Goal: Transaction & Acquisition: Purchase product/service

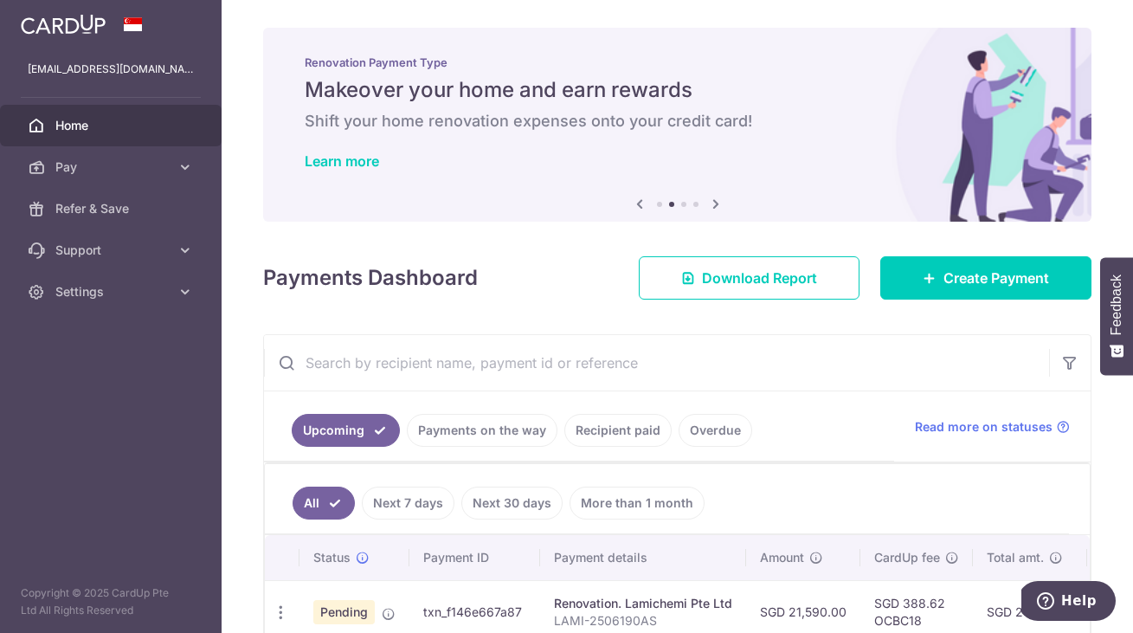
scroll to position [158, 0]
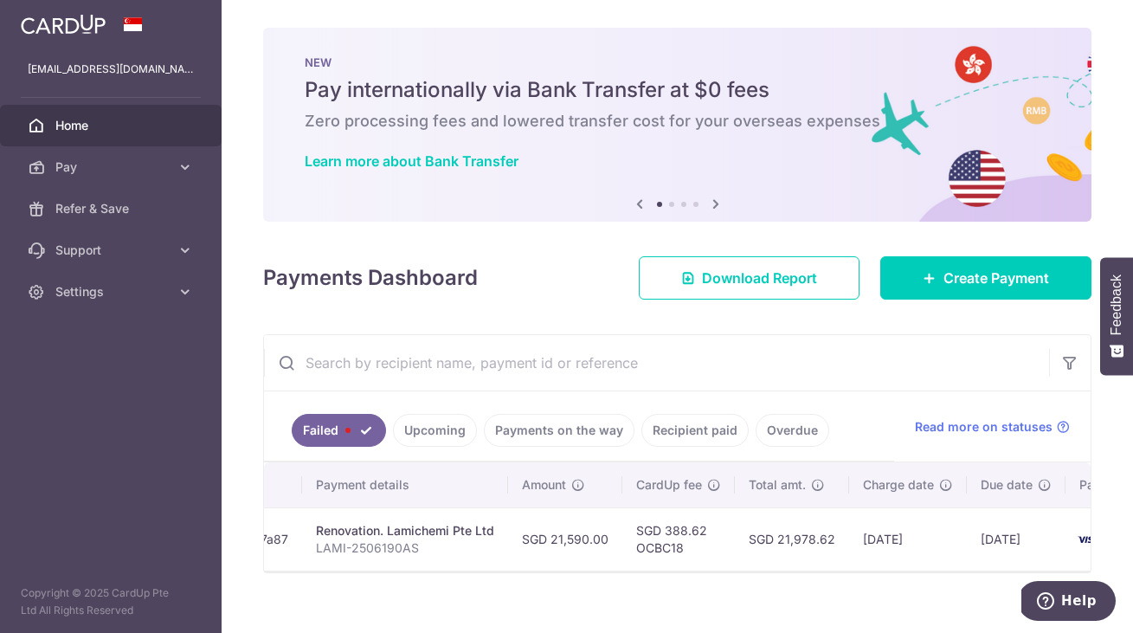
scroll to position [0, 270]
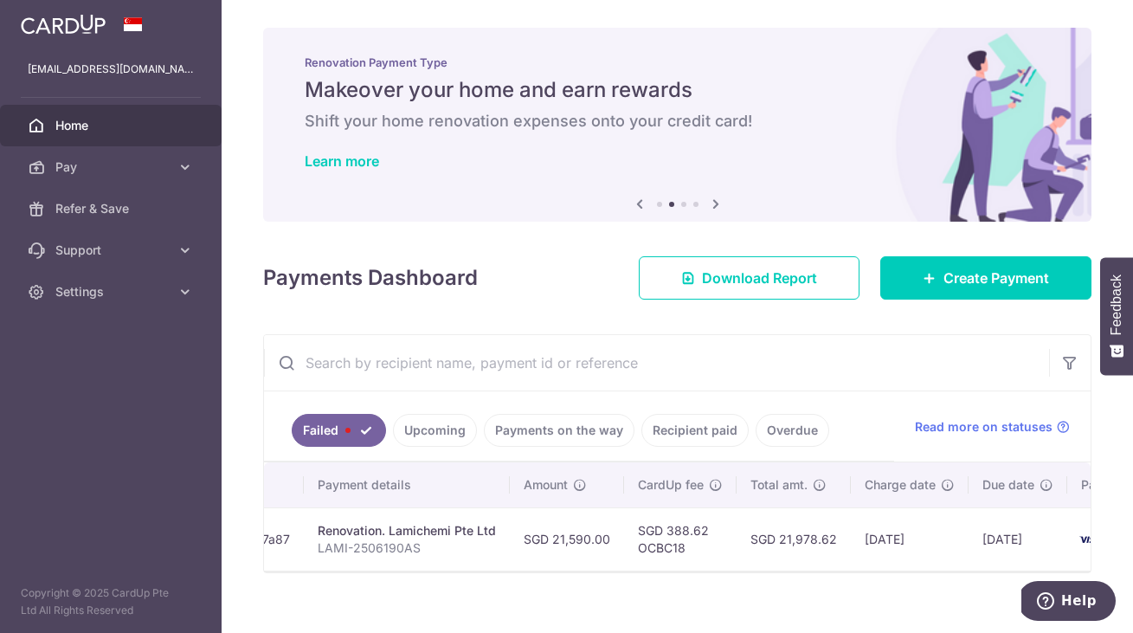
click at [679, 432] on link "Recipient paid" at bounding box center [694, 430] width 107 height 33
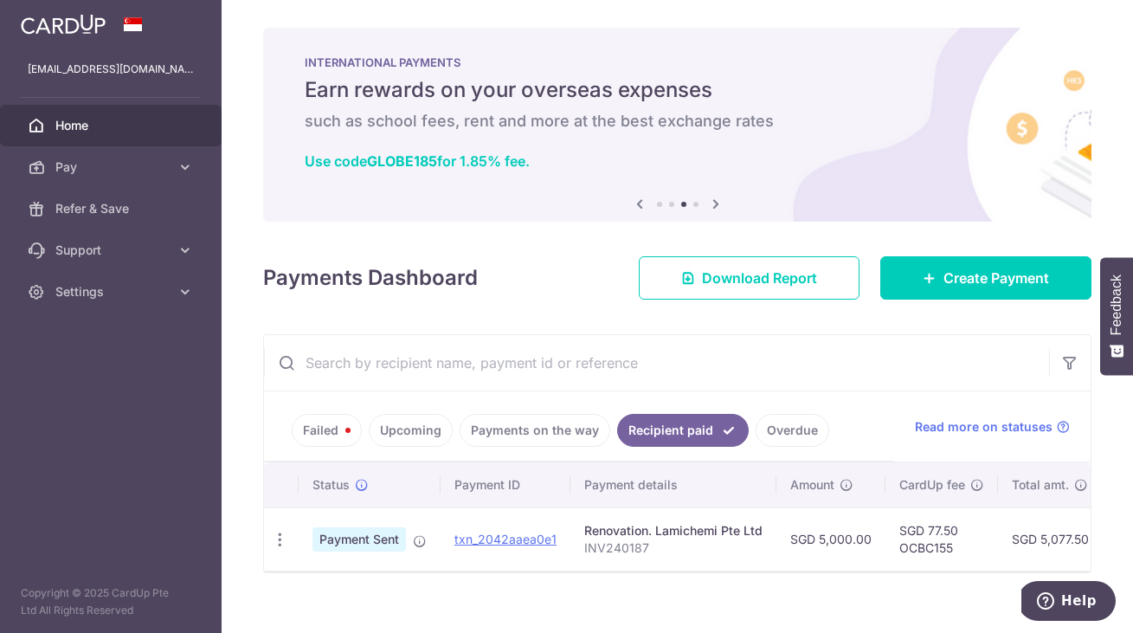
click at [325, 426] on link "Failed" at bounding box center [327, 430] width 70 height 33
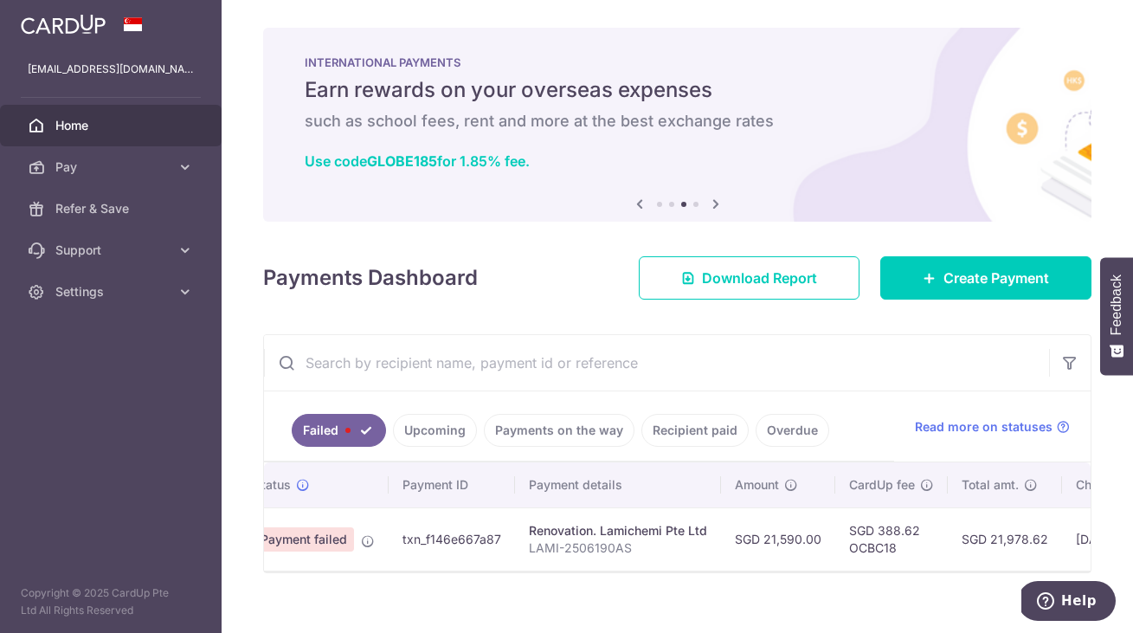
scroll to position [0, 51]
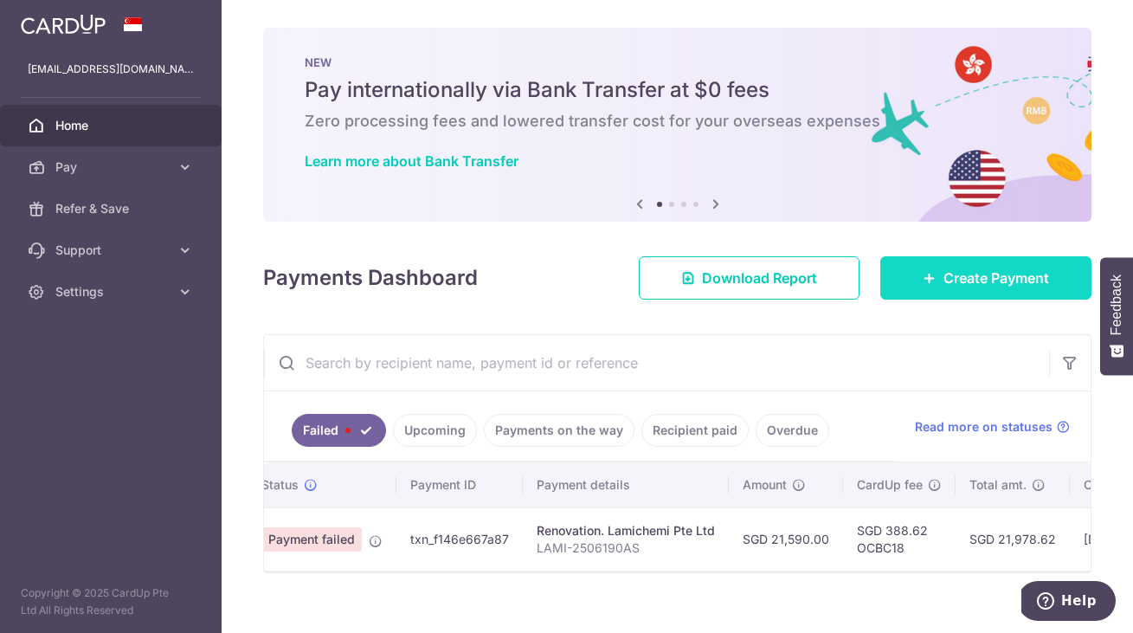
click at [1026, 269] on span "Create Payment" at bounding box center [997, 277] width 106 height 21
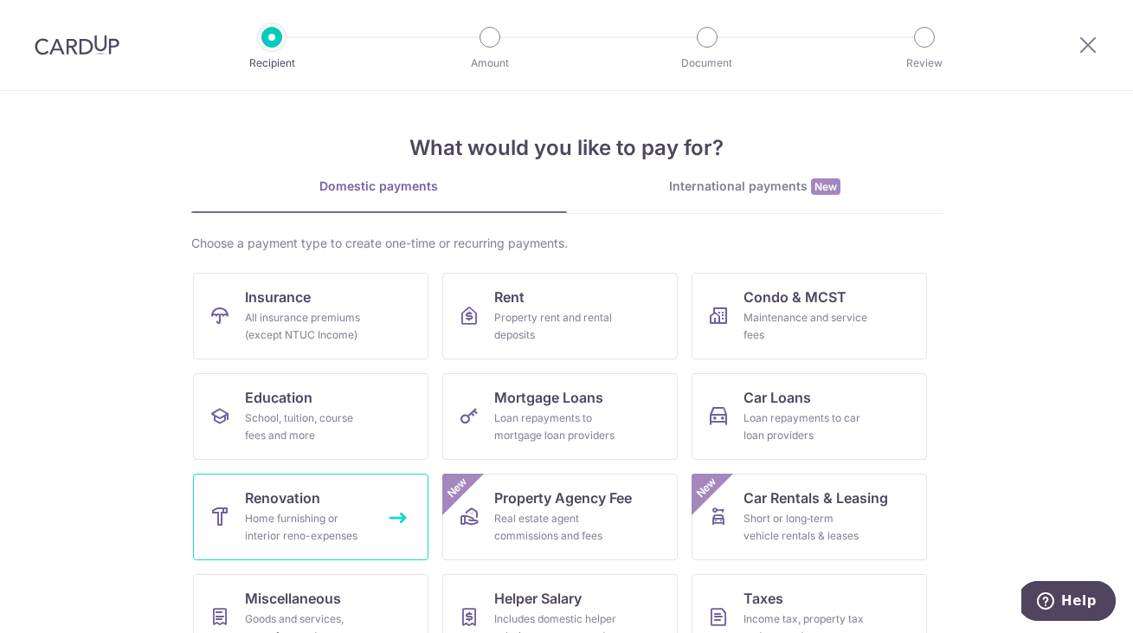
click at [306, 508] on link "Renovation Home furnishing or interior reno-expenses" at bounding box center [310, 517] width 235 height 87
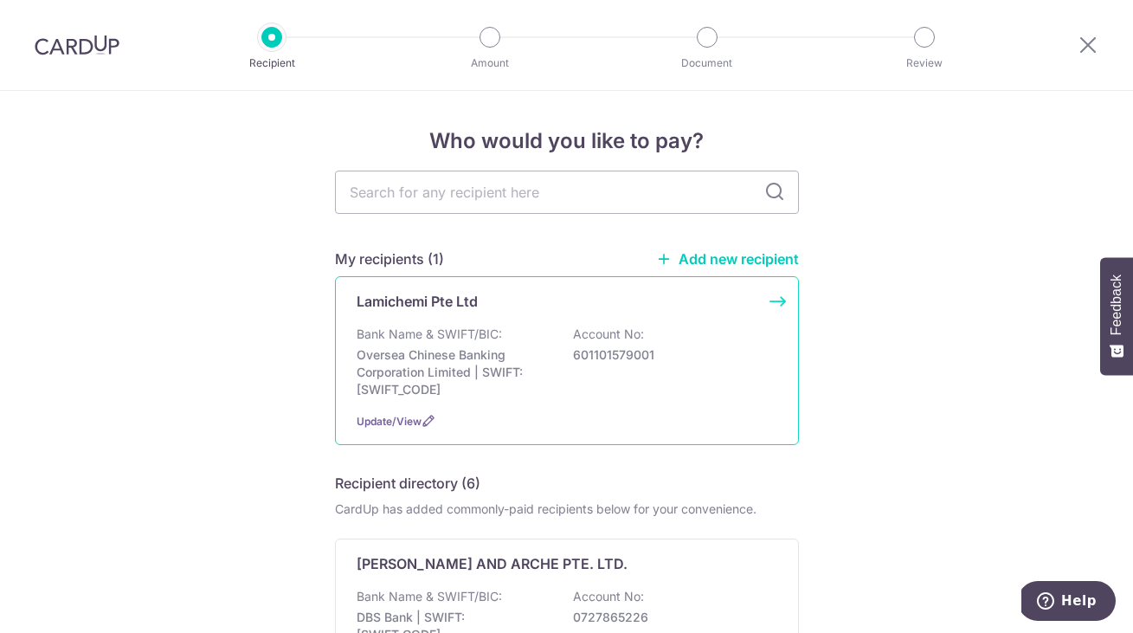
click at [480, 367] on p "Oversea Chinese Banking Corporation Limited | SWIFT: OCBCSGSGXXX" at bounding box center [454, 372] width 194 height 52
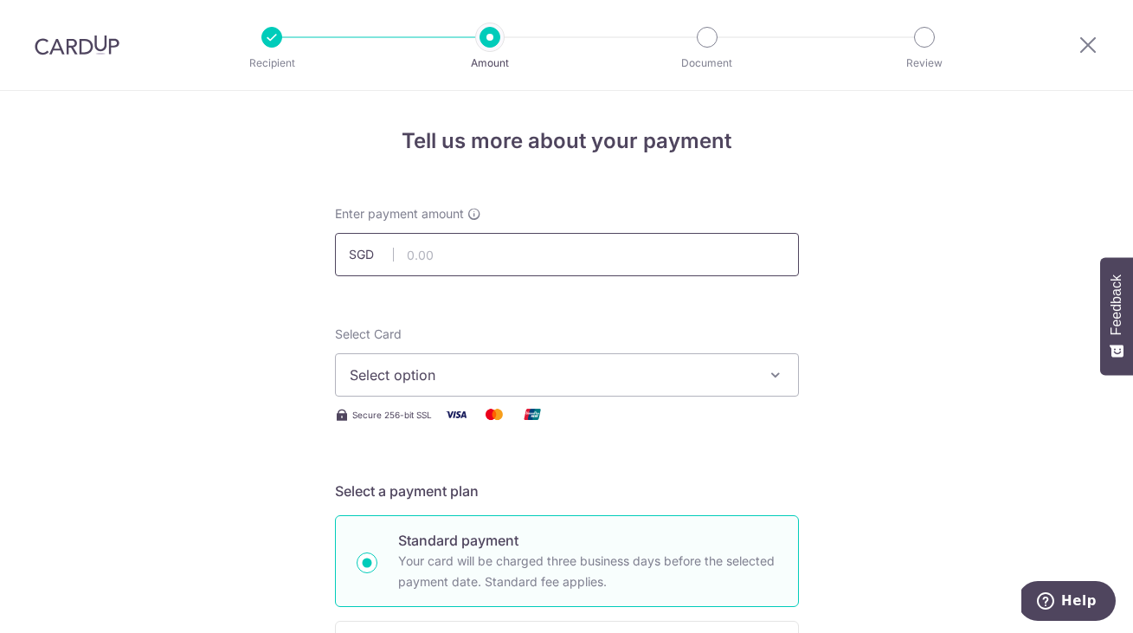
click at [463, 255] on input "text" at bounding box center [567, 254] width 464 height 43
type input "21,590.00"
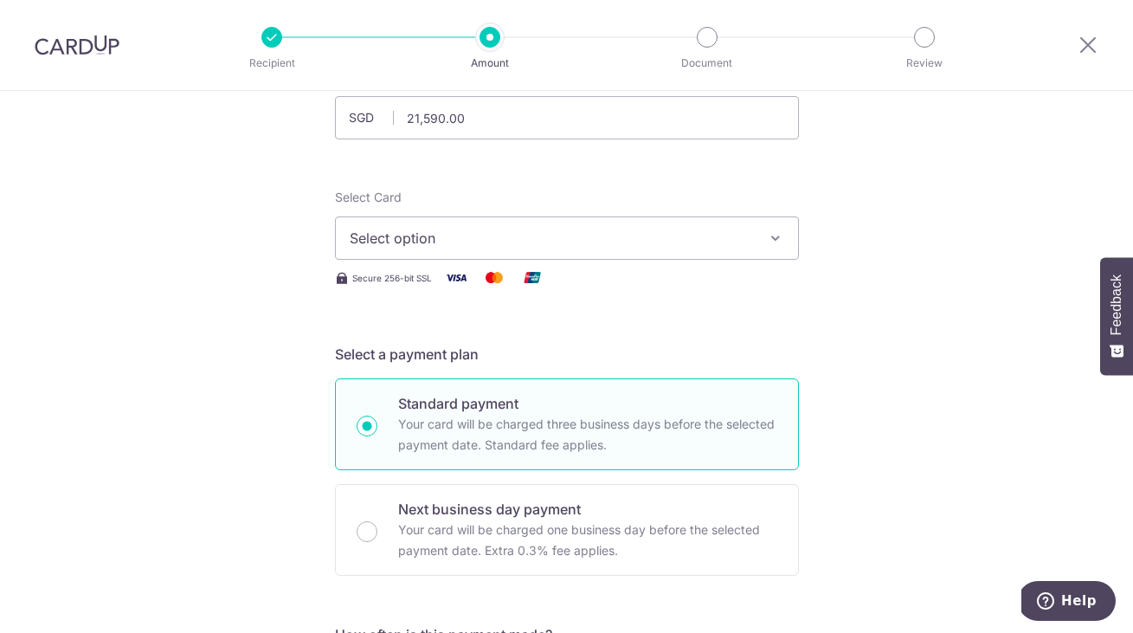
scroll to position [29, 0]
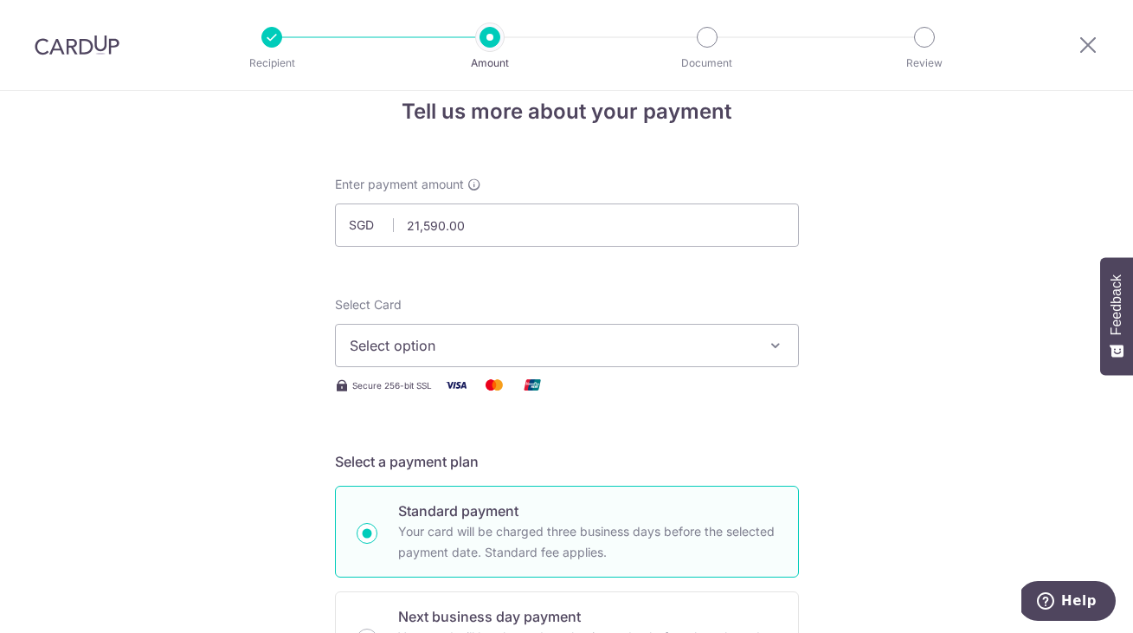
click at [449, 346] on span "Select option" at bounding box center [551, 345] width 403 height 21
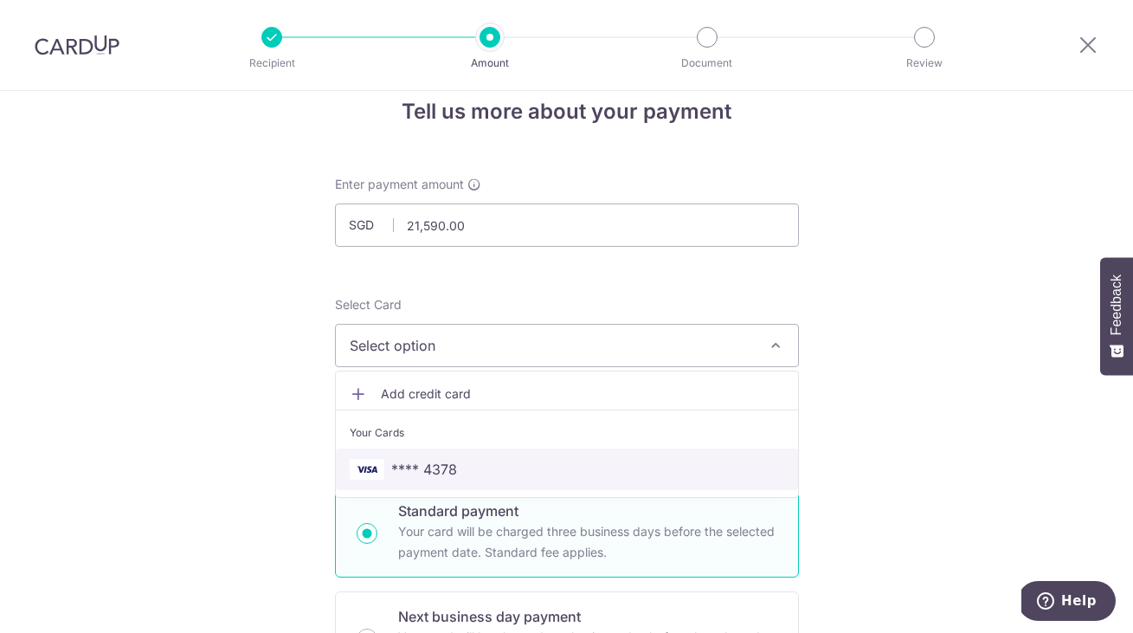
click at [415, 467] on span "**** 4378" at bounding box center [424, 469] width 66 height 21
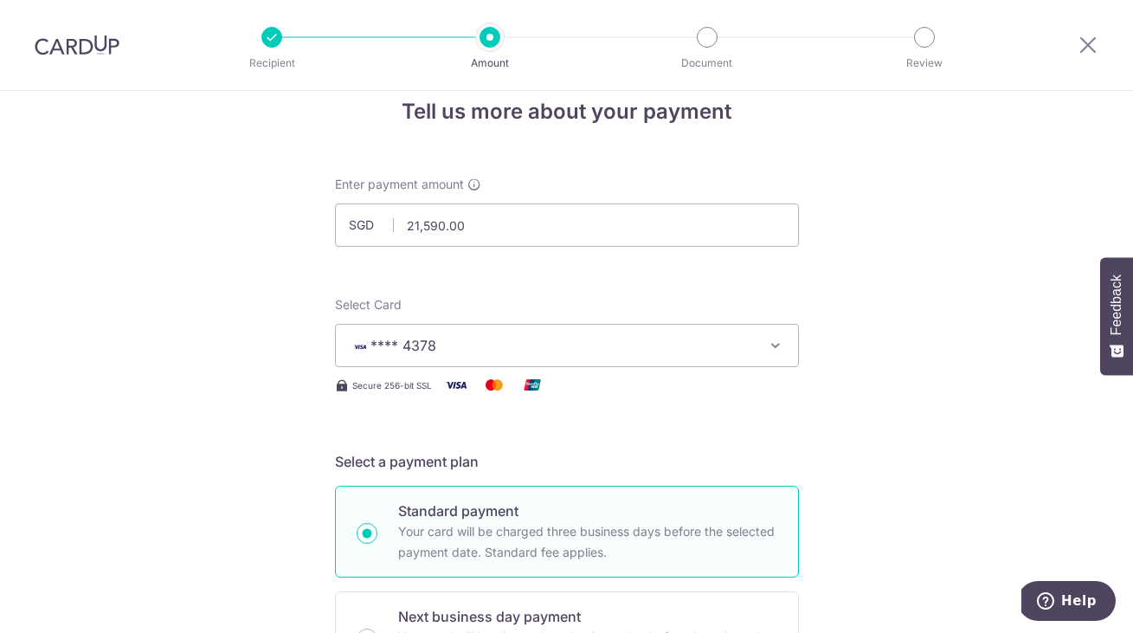
click at [415, 467] on h5 "Select a payment plan" at bounding box center [567, 461] width 464 height 21
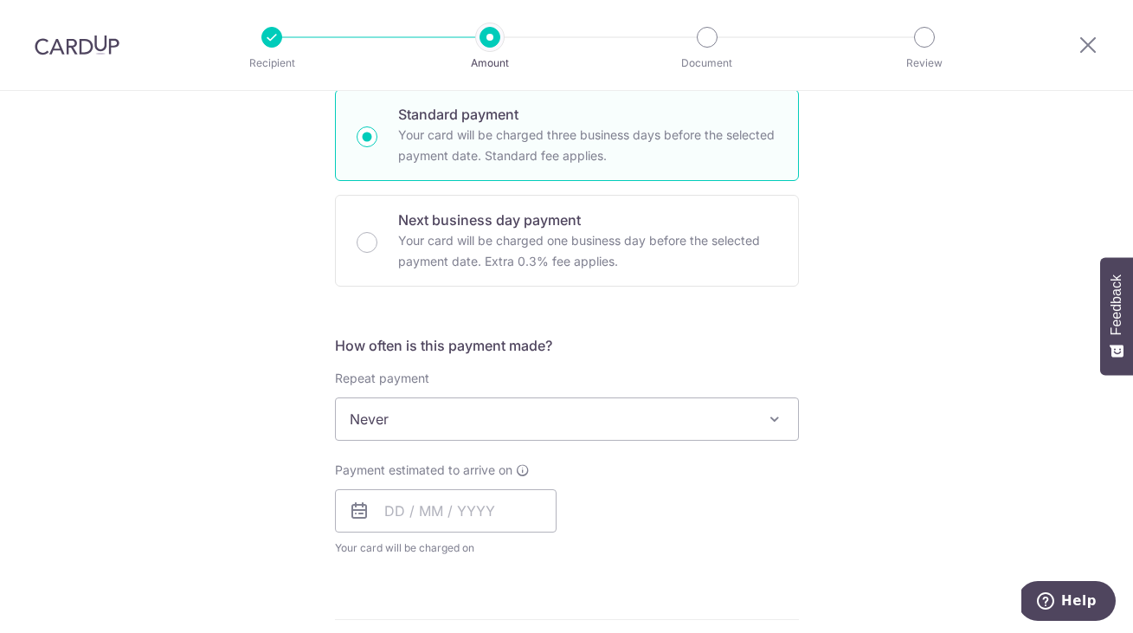
scroll to position [427, 0]
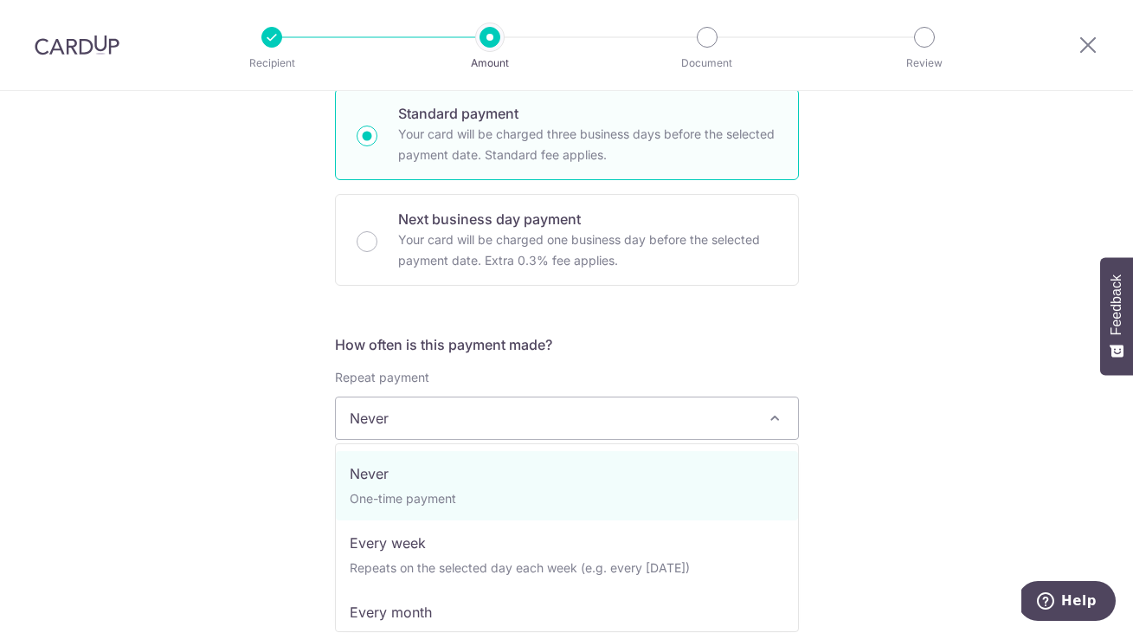
click at [428, 420] on span "Never" at bounding box center [567, 418] width 462 height 42
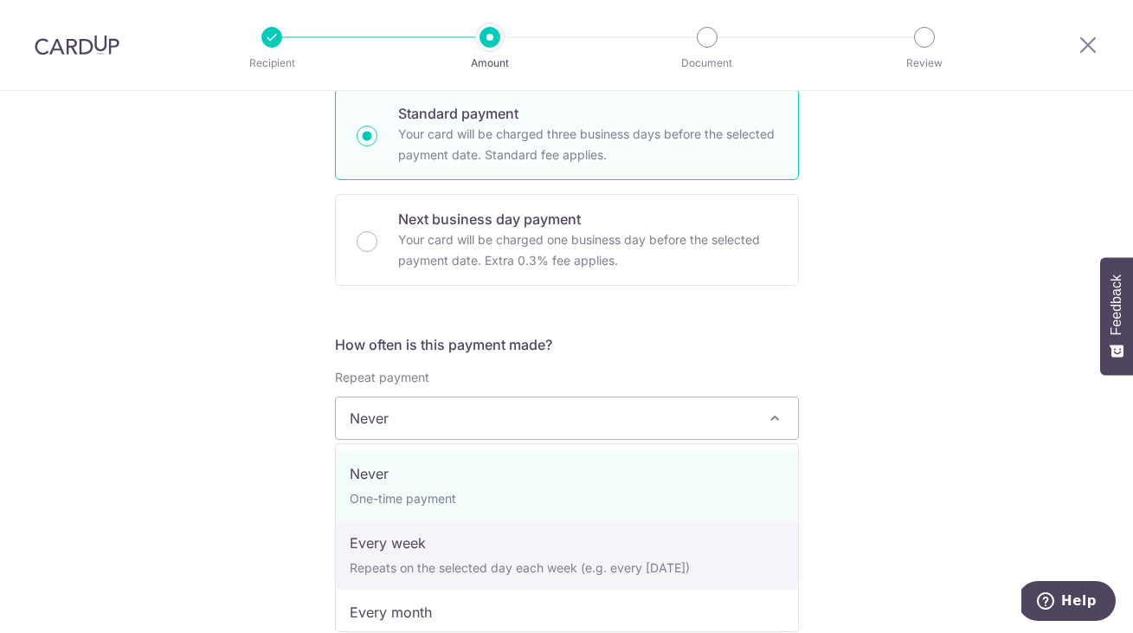
select select "2"
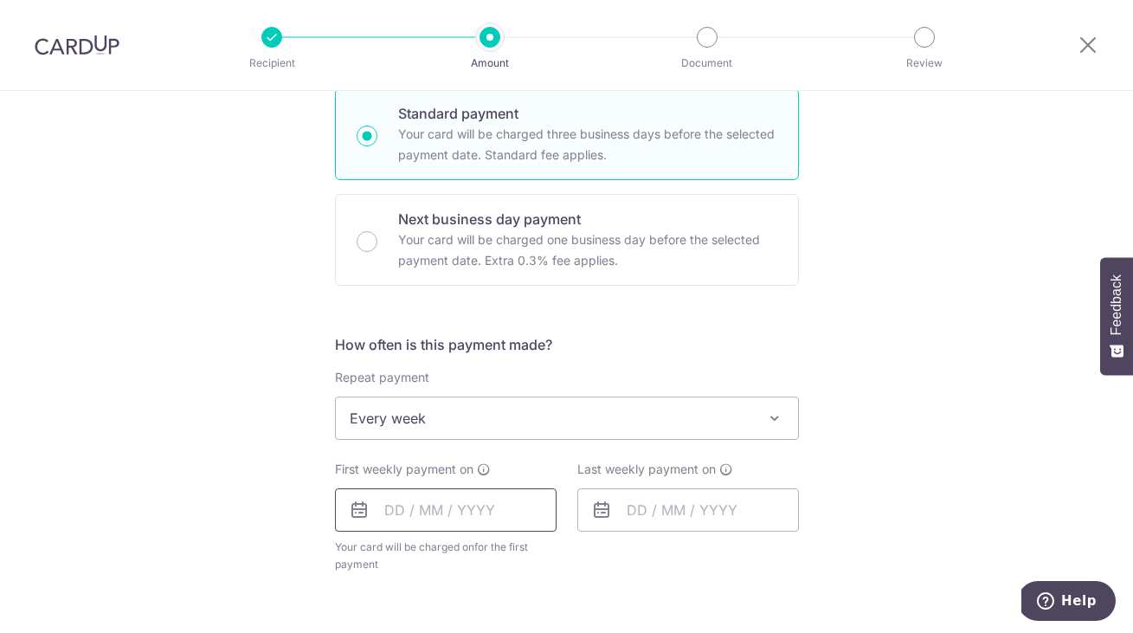
click at [457, 519] on input "text" at bounding box center [446, 509] width 222 height 43
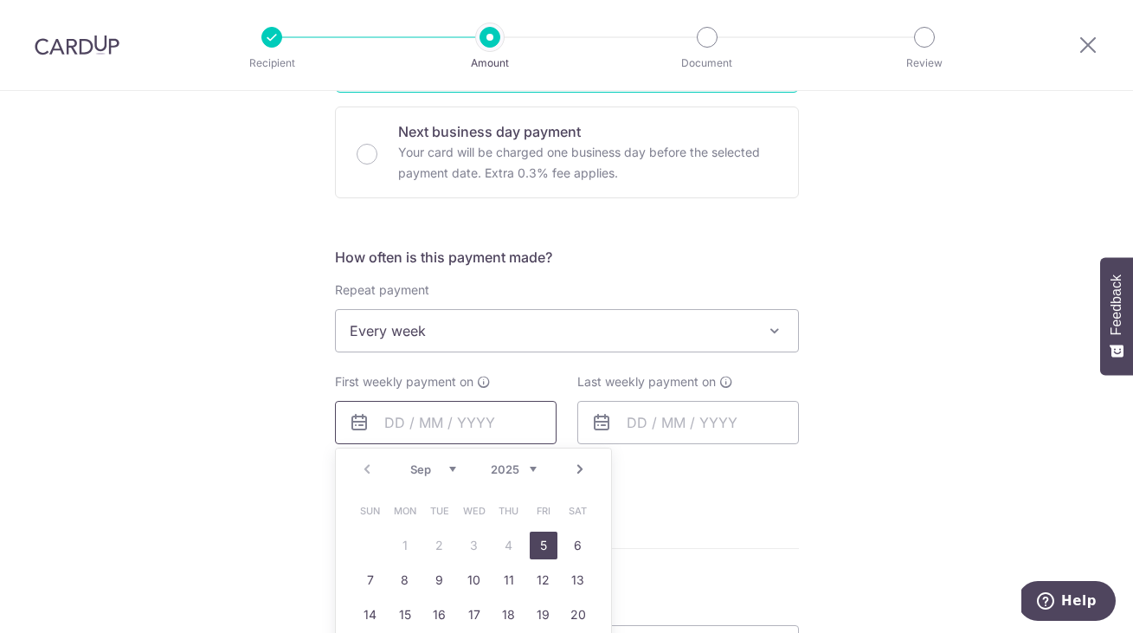
scroll to position [522, 0]
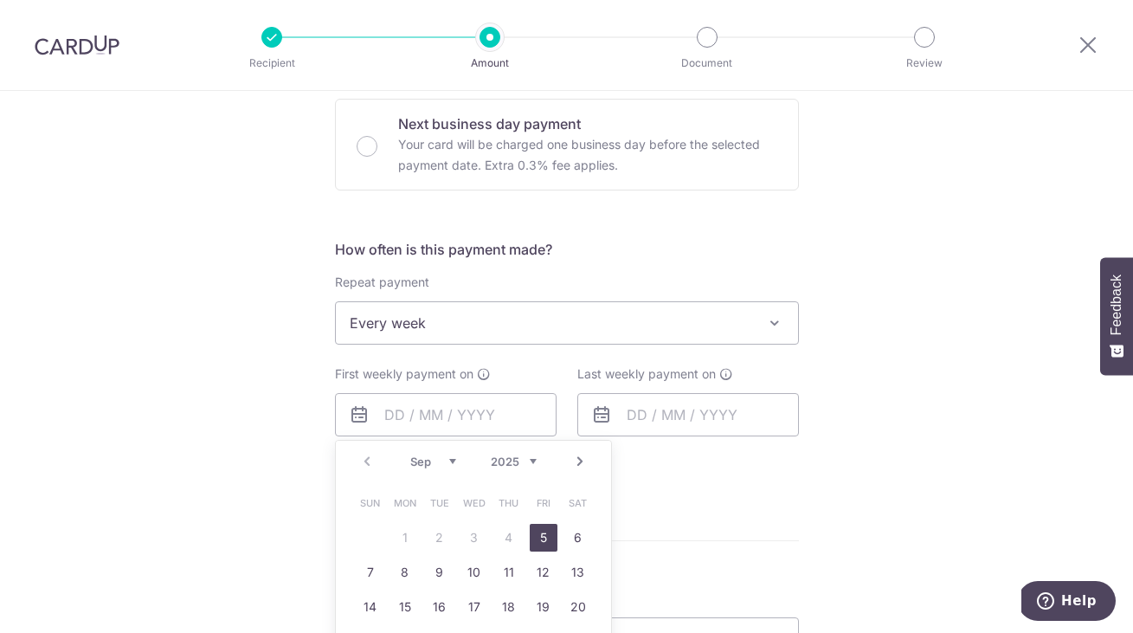
click at [544, 537] on link "5" at bounding box center [544, 538] width 28 height 28
type input "05/09/2025"
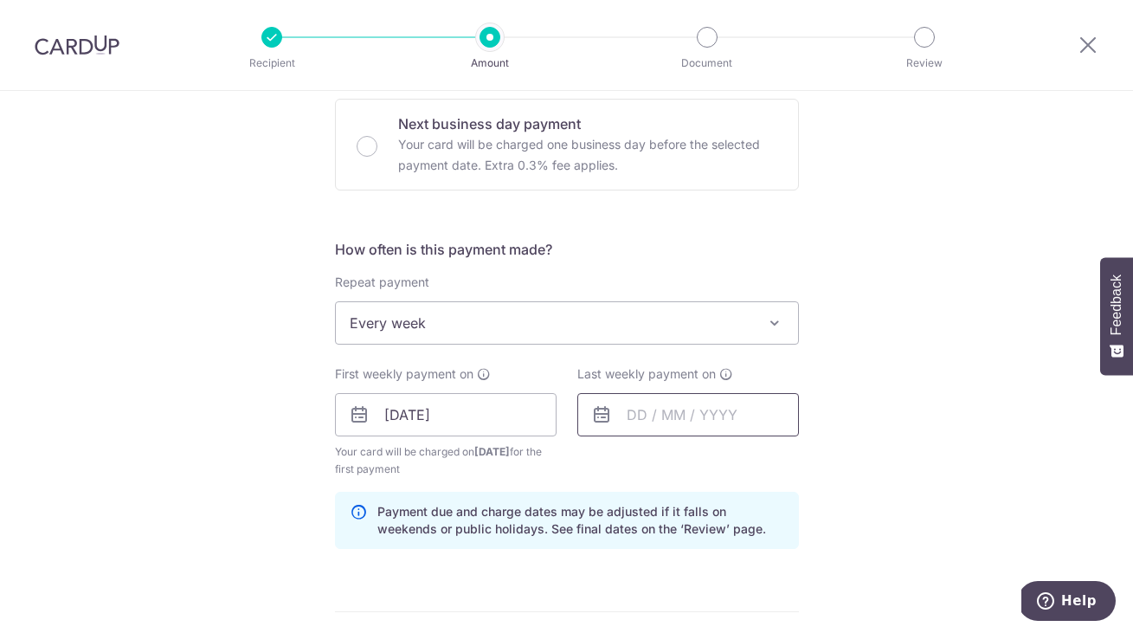
click at [693, 396] on input "text" at bounding box center [688, 414] width 222 height 43
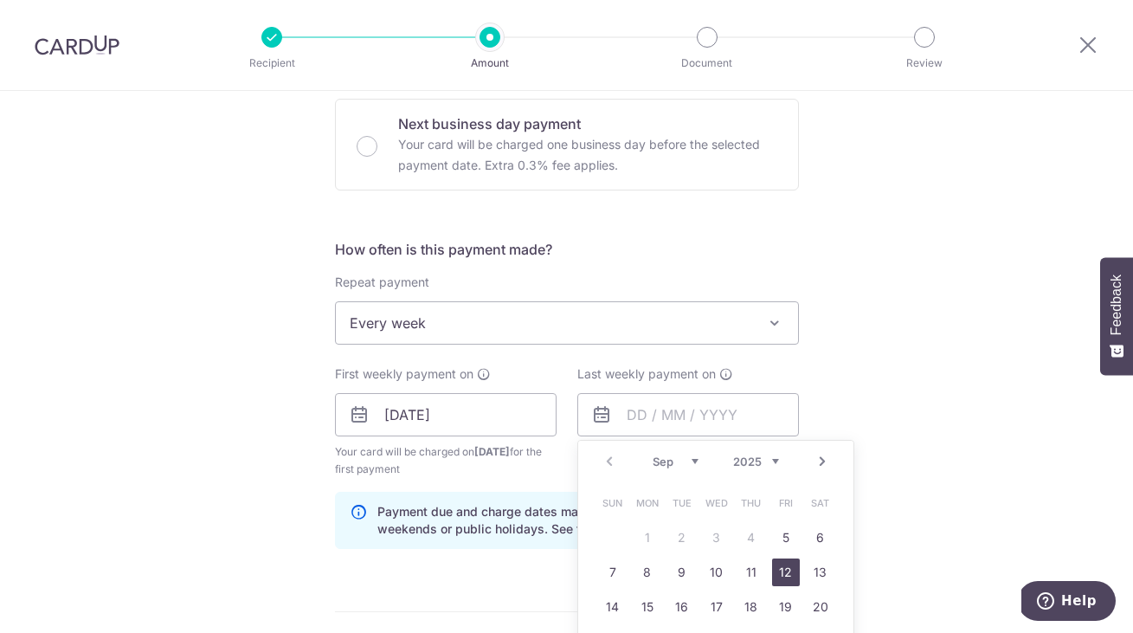
click at [787, 569] on link "12" at bounding box center [786, 572] width 28 height 28
type input "12/09/2025"
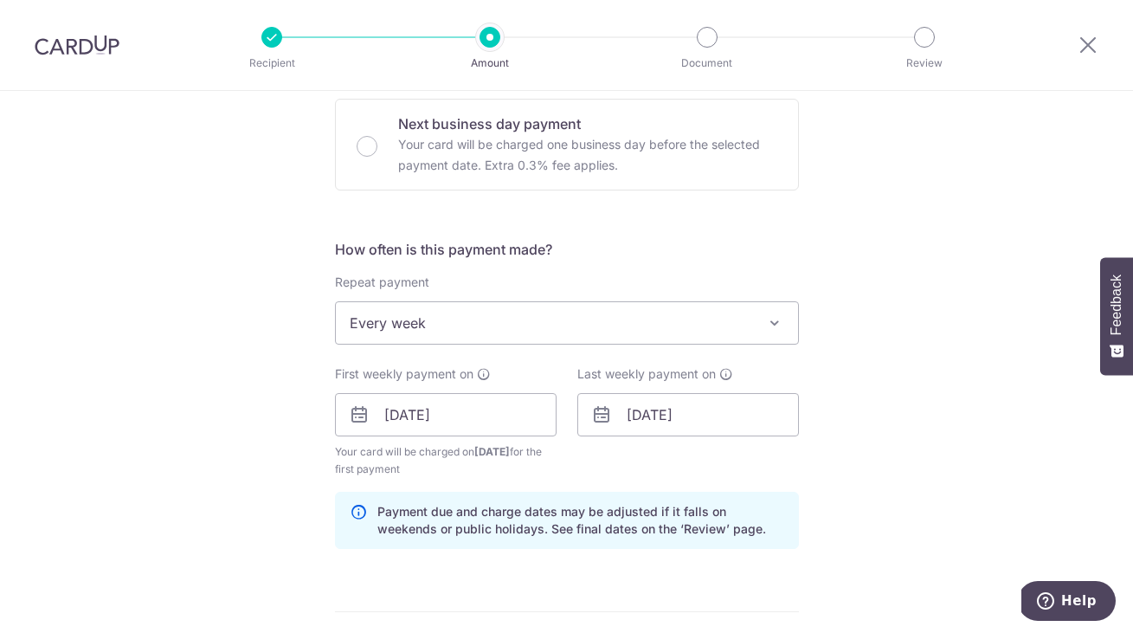
click at [902, 412] on div "Tell us more about your payment Enter payment amount SGD 21,590.00 21590.00 Sel…" at bounding box center [566, 454] width 1133 height 1770
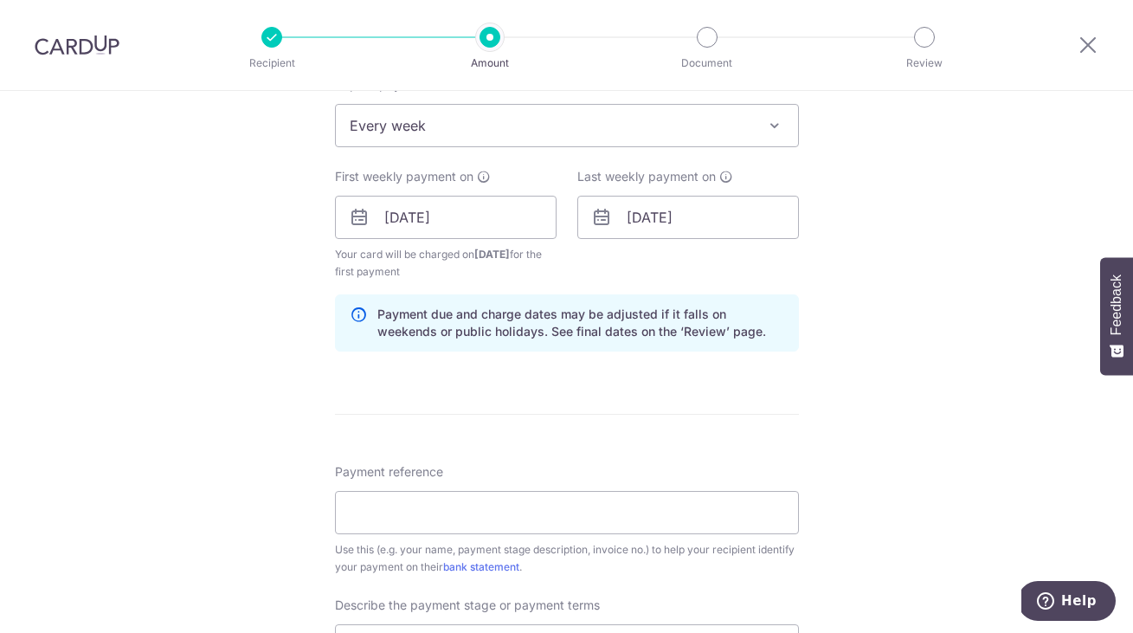
scroll to position [794, 0]
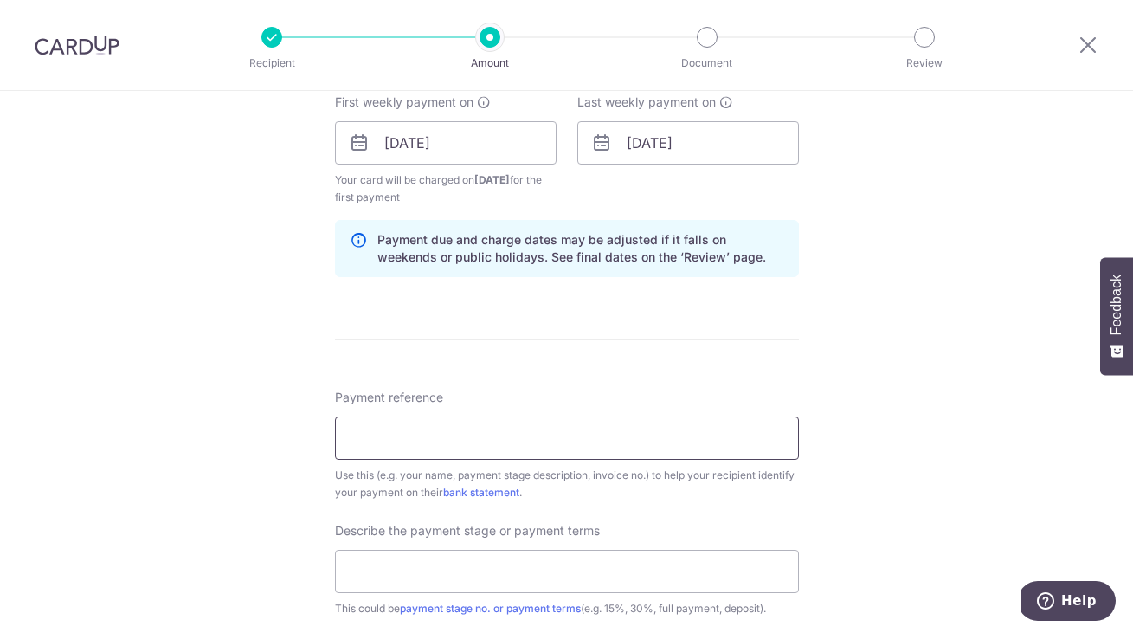
click at [414, 451] on input "Payment reference" at bounding box center [567, 437] width 464 height 43
click at [402, 570] on input "text" at bounding box center [567, 571] width 464 height 43
type input "20% and 35% in 2 weeks"
click at [454, 426] on input "Payment reference" at bounding box center [567, 437] width 464 height 43
paste input "LAMI-2506190AS"
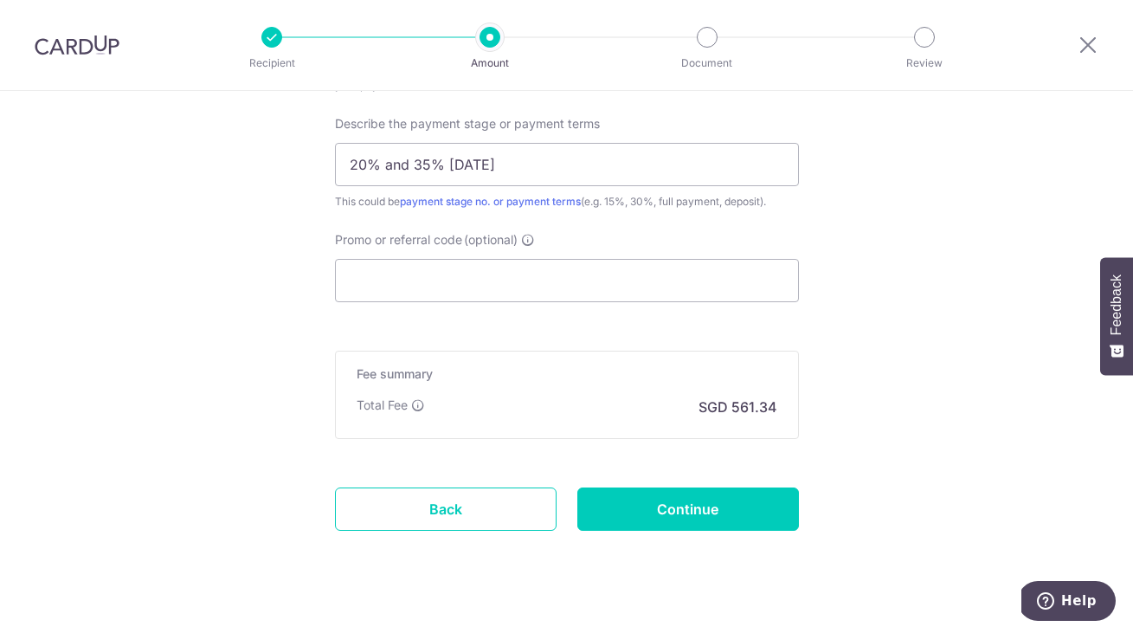
scroll to position [1213, 0]
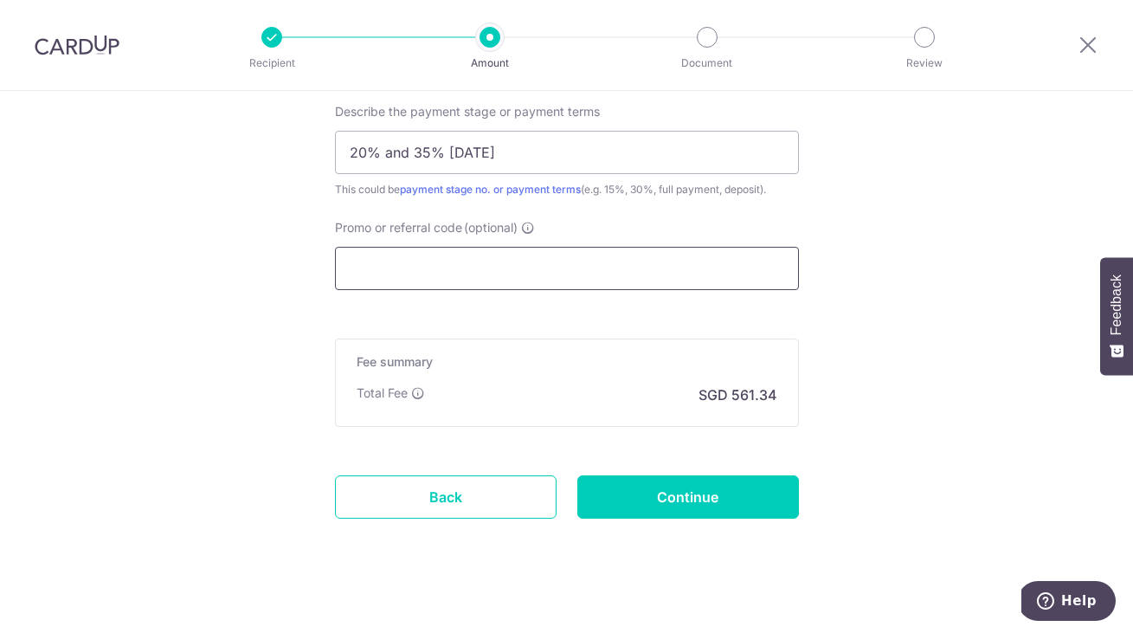
type input "LAMI-2506190AS"
click at [466, 263] on input "Promo or referral code (optional)" at bounding box center [567, 268] width 464 height 43
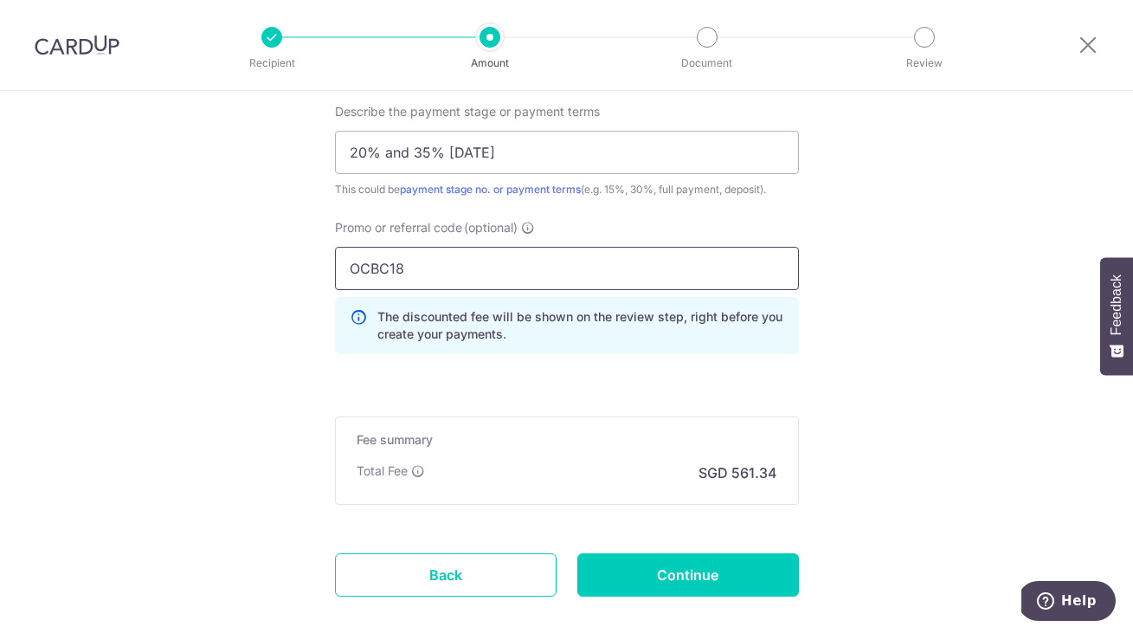
type input "OCBC18"
click at [678, 579] on input "Continue" at bounding box center [688, 574] width 222 height 43
type input "Create Schedule"
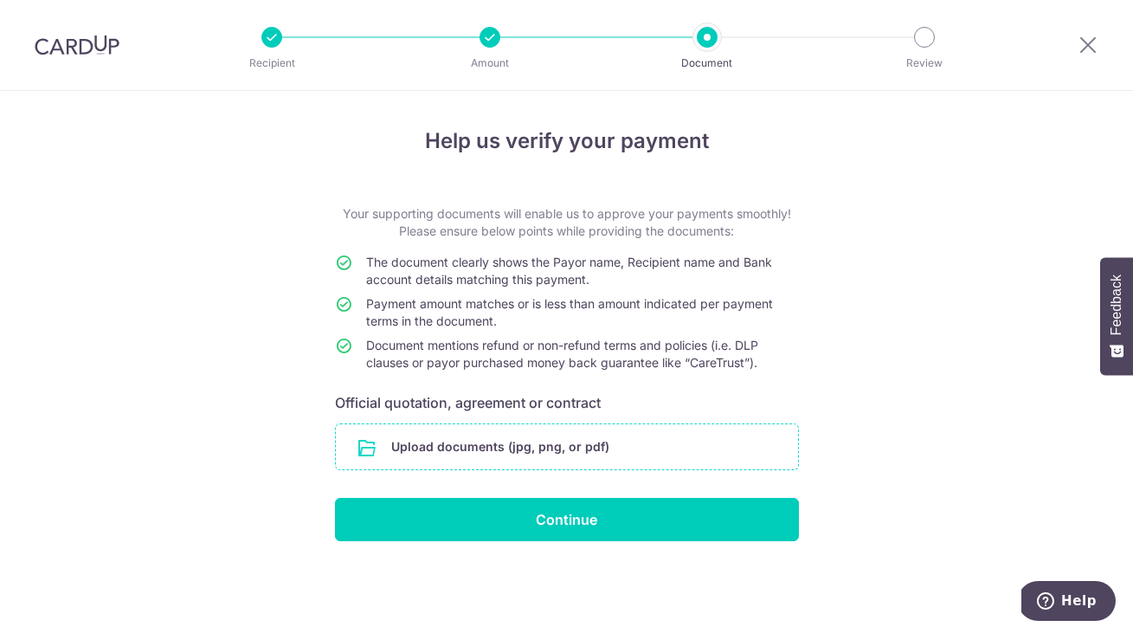
click at [593, 453] on input "file" at bounding box center [567, 446] width 462 height 45
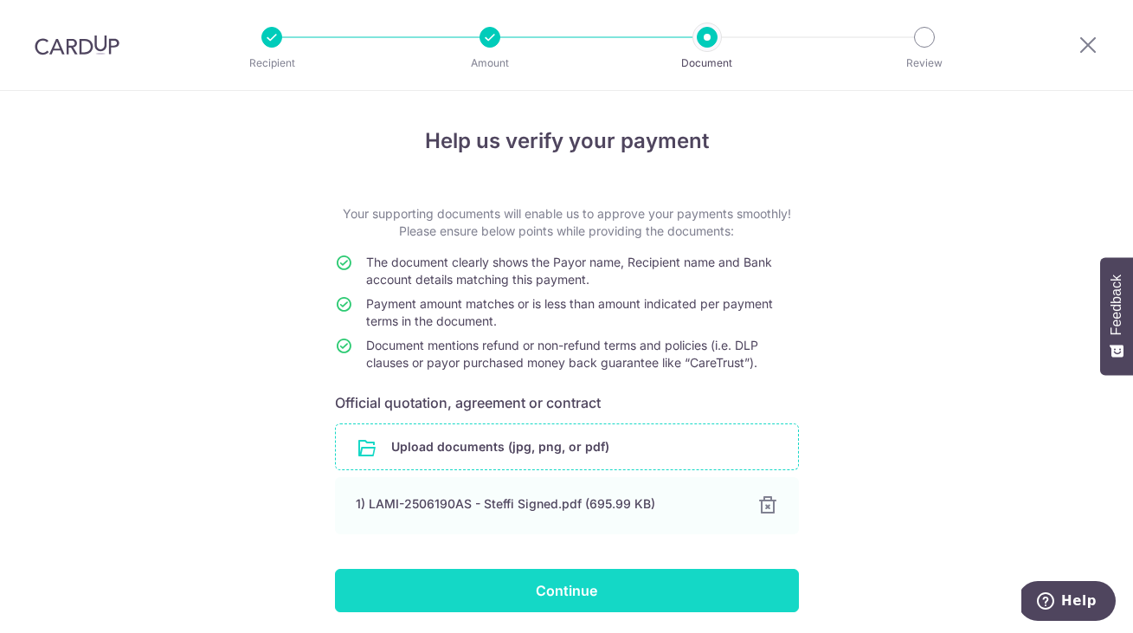
click at [569, 601] on input "Continue" at bounding box center [567, 590] width 464 height 43
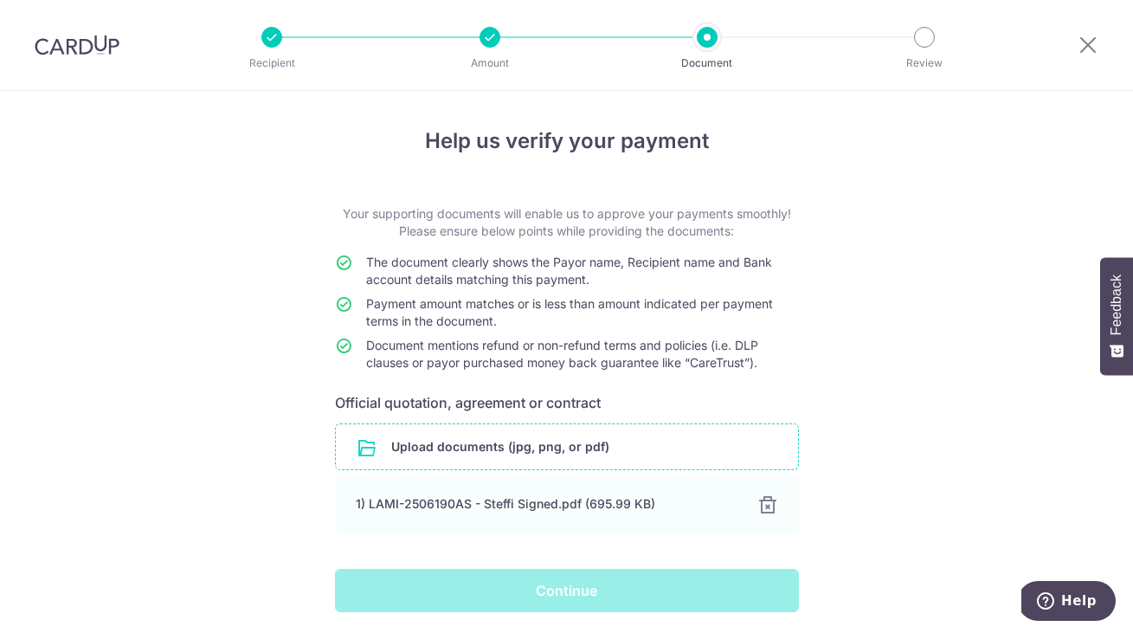
click at [576, 590] on div "Continue" at bounding box center [567, 590] width 485 height 43
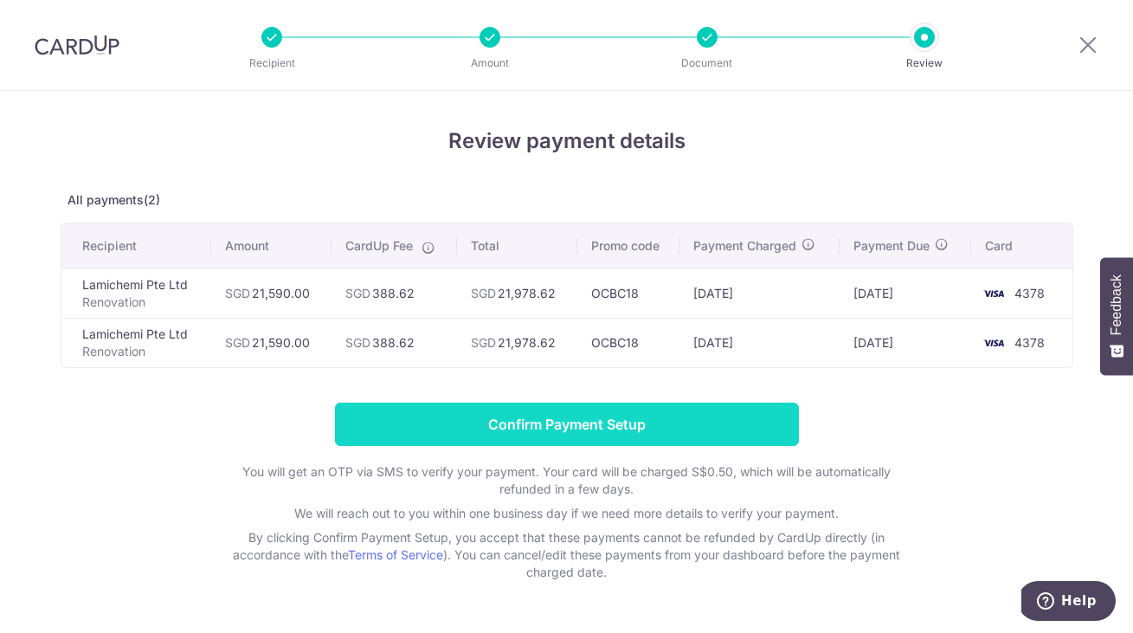
click at [609, 425] on input "Confirm Payment Setup" at bounding box center [567, 424] width 464 height 43
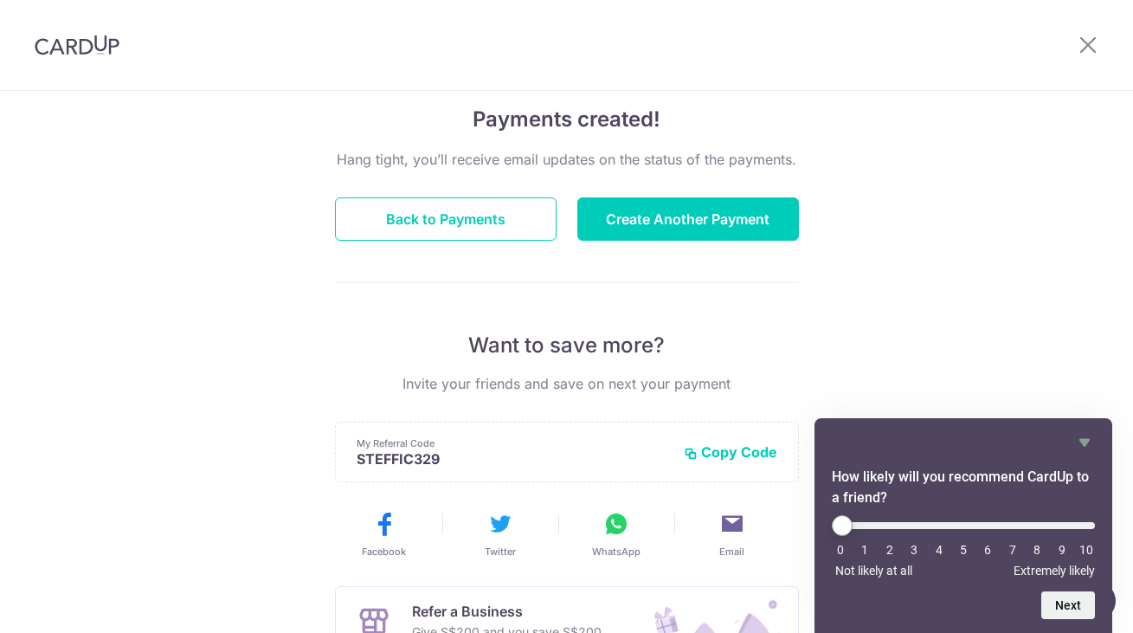
scroll to position [175, 0]
